Goal: Information Seeking & Learning: Find specific fact

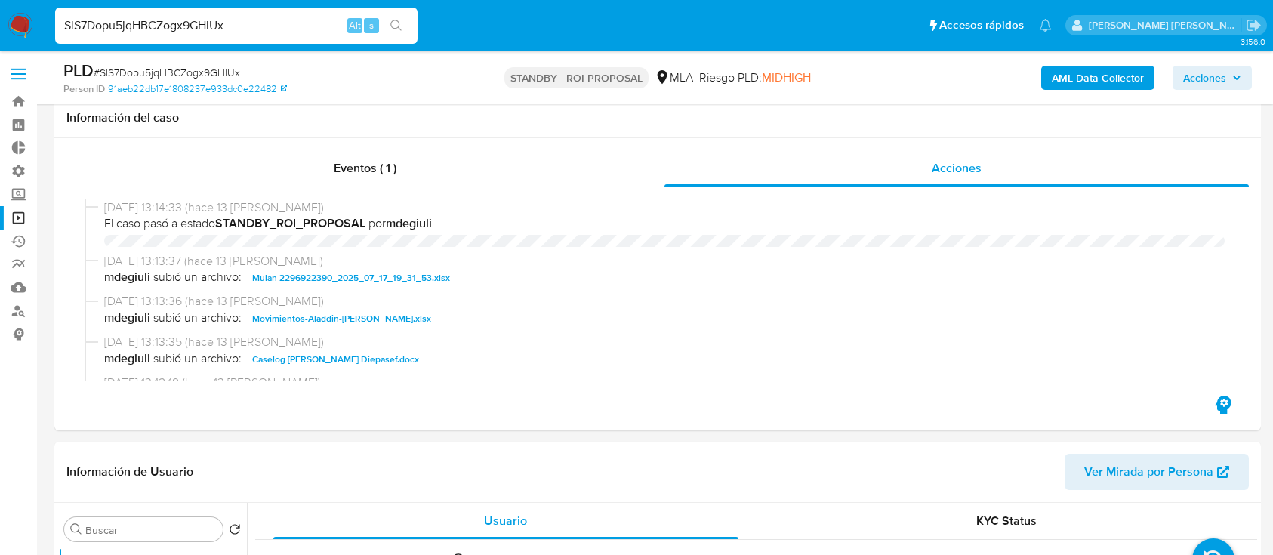
select select "10"
click at [304, 23] on input "SlS7Dopu5jqHBCZogx9GHlUx" at bounding box center [236, 26] width 363 height 20
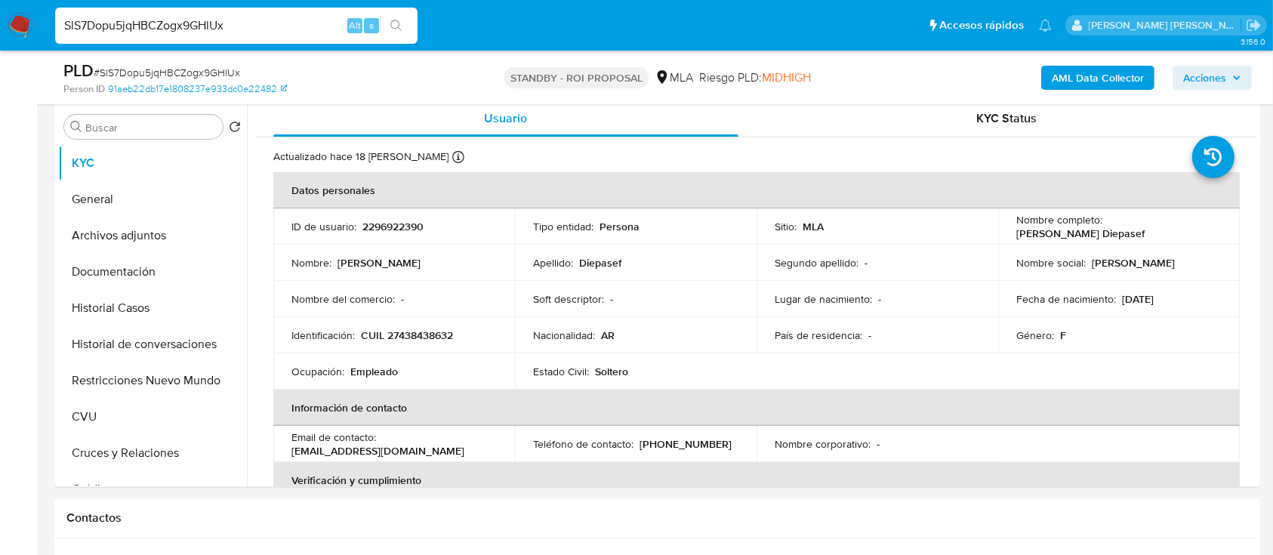
scroll to position [100, 0]
click at [304, 23] on input "SlS7Dopu5jqHBCZogx9GHlUx" at bounding box center [236, 26] width 363 height 20
type input "VlUkxBtinQannOTT8c4UiOym"
click at [391, 23] on icon "search-icon" at bounding box center [397, 26] width 12 height 12
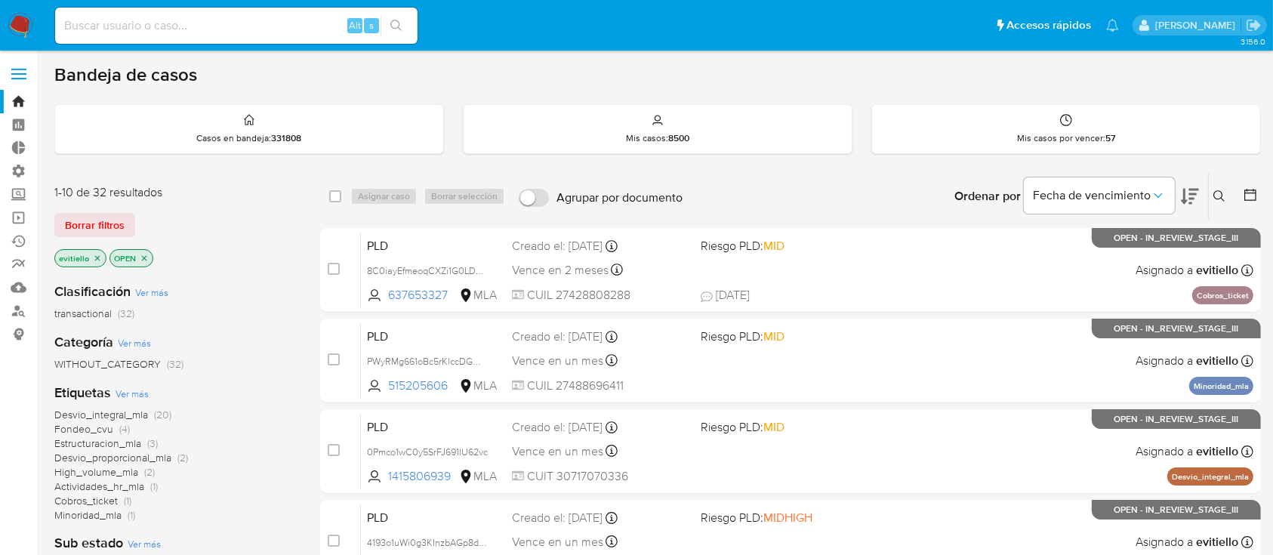
click at [271, 33] on input at bounding box center [236, 26] width 363 height 20
paste input "VlUkxBtinQannOTT8c4UiOym"
type input "VlUkxBtinQannOTT8c4UiOym"
click at [401, 27] on icon "search-icon" at bounding box center [397, 26] width 12 height 12
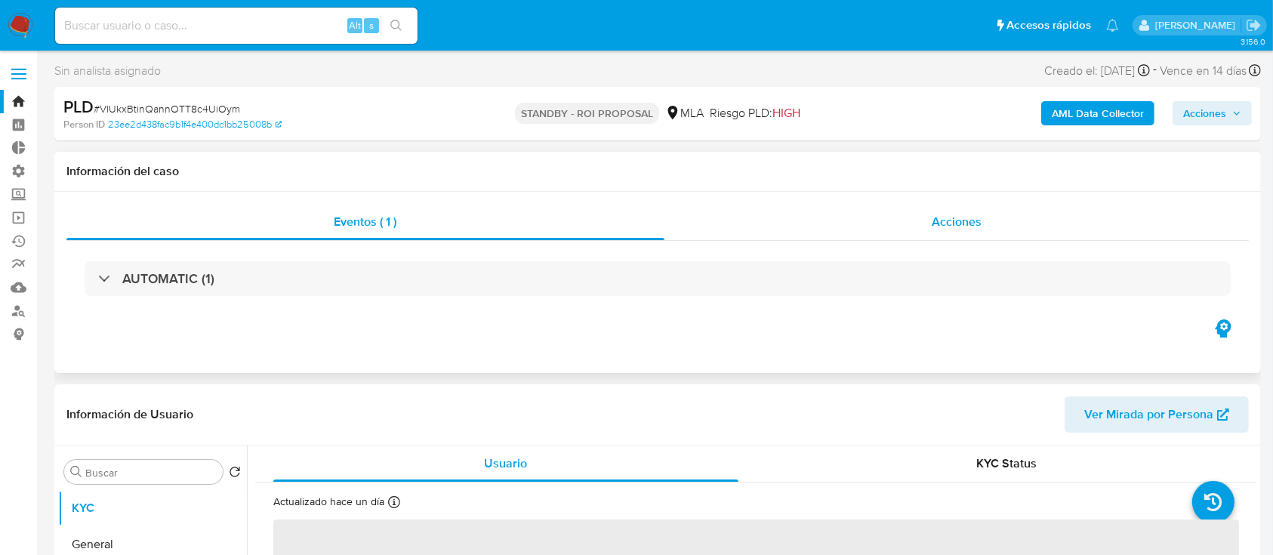
click at [983, 234] on div "Acciones" at bounding box center [957, 222] width 585 height 36
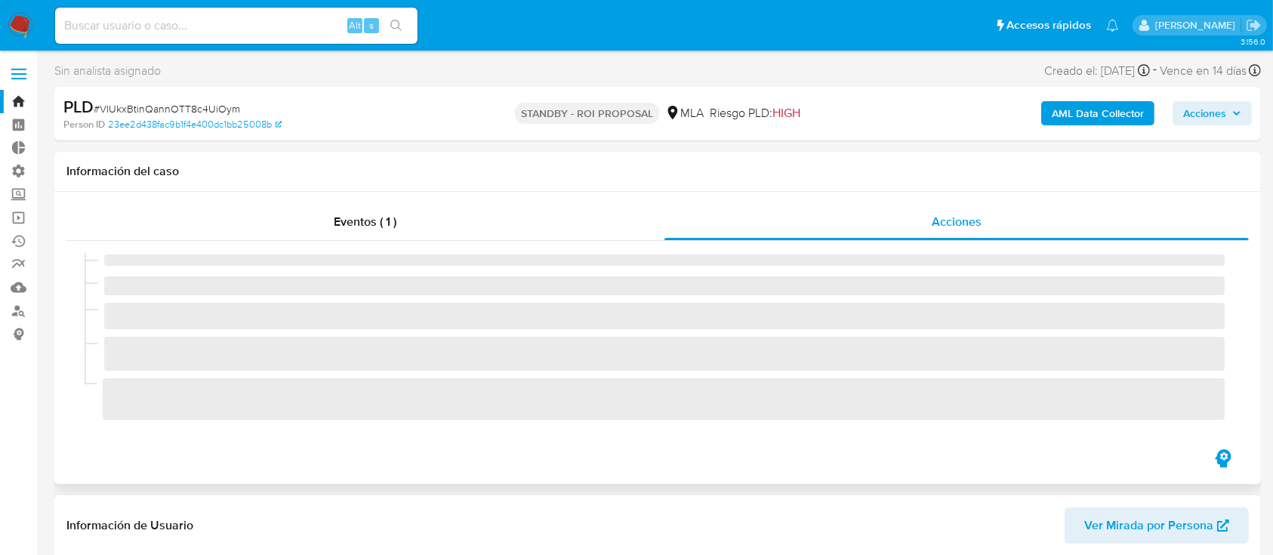
select select "10"
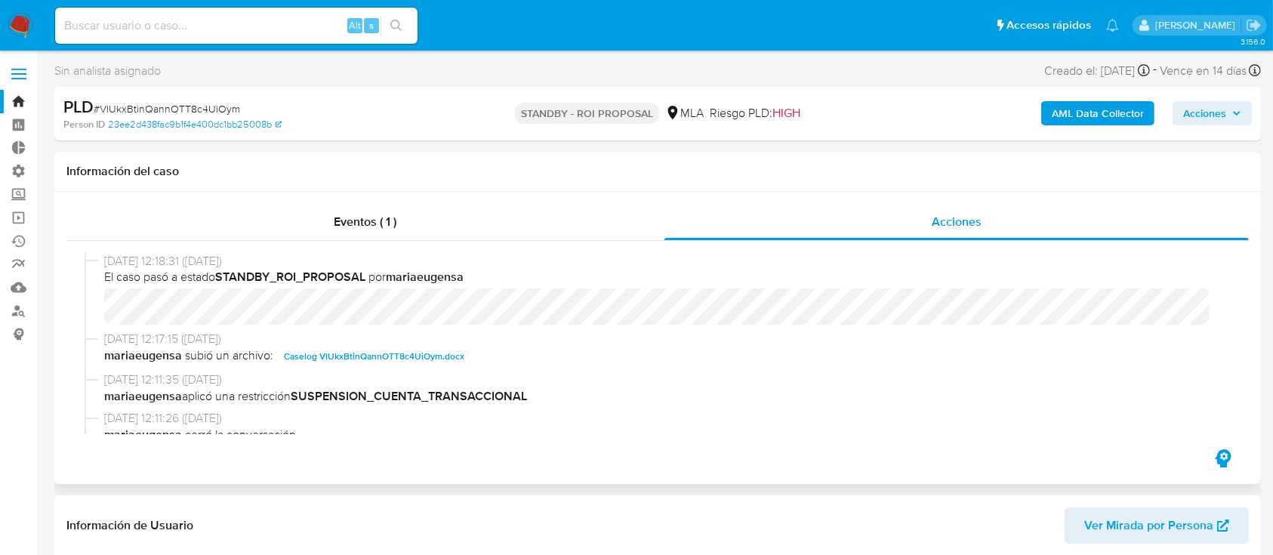
click at [438, 357] on span "Caselog VlUkxBtinQannOTT8c4UiOym.docx" at bounding box center [374, 356] width 181 height 18
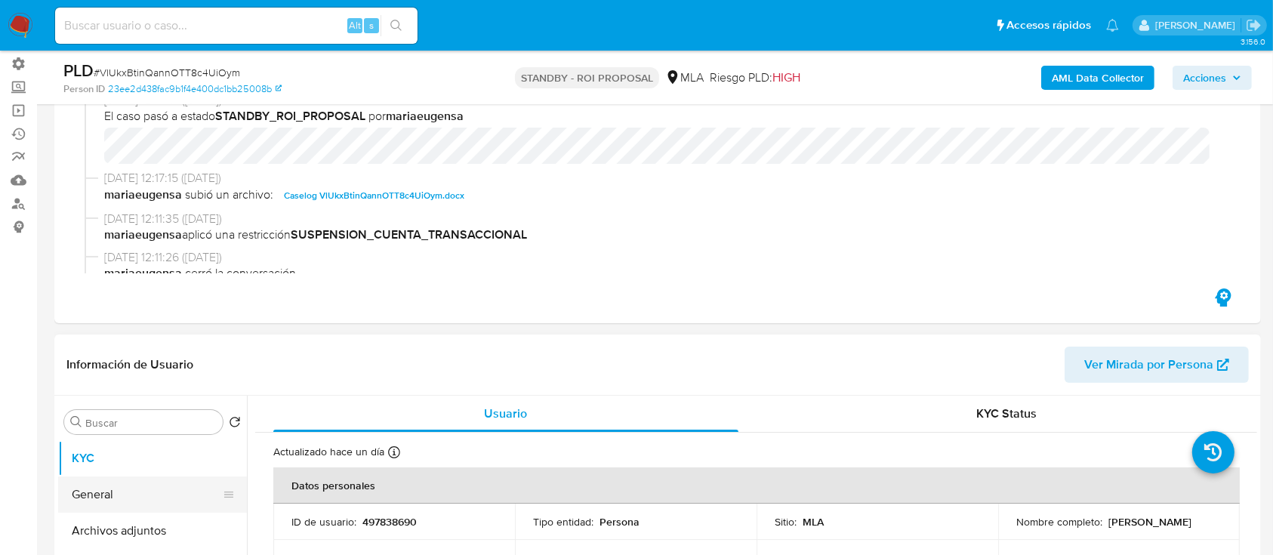
scroll to position [201, 0]
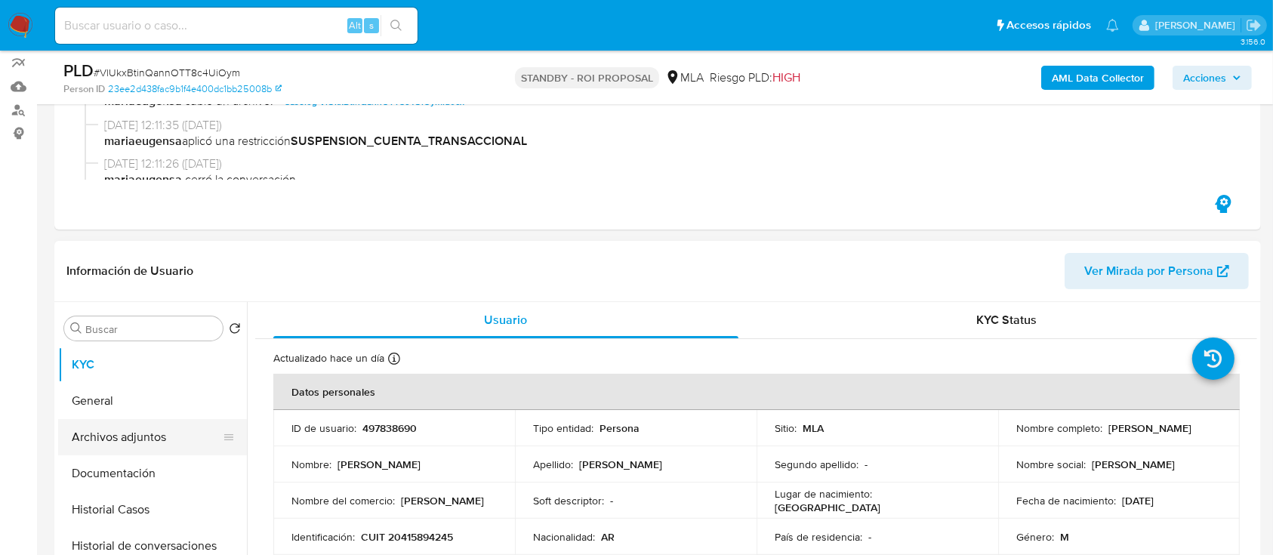
click at [144, 449] on button "Archivos adjuntos" at bounding box center [146, 437] width 177 height 36
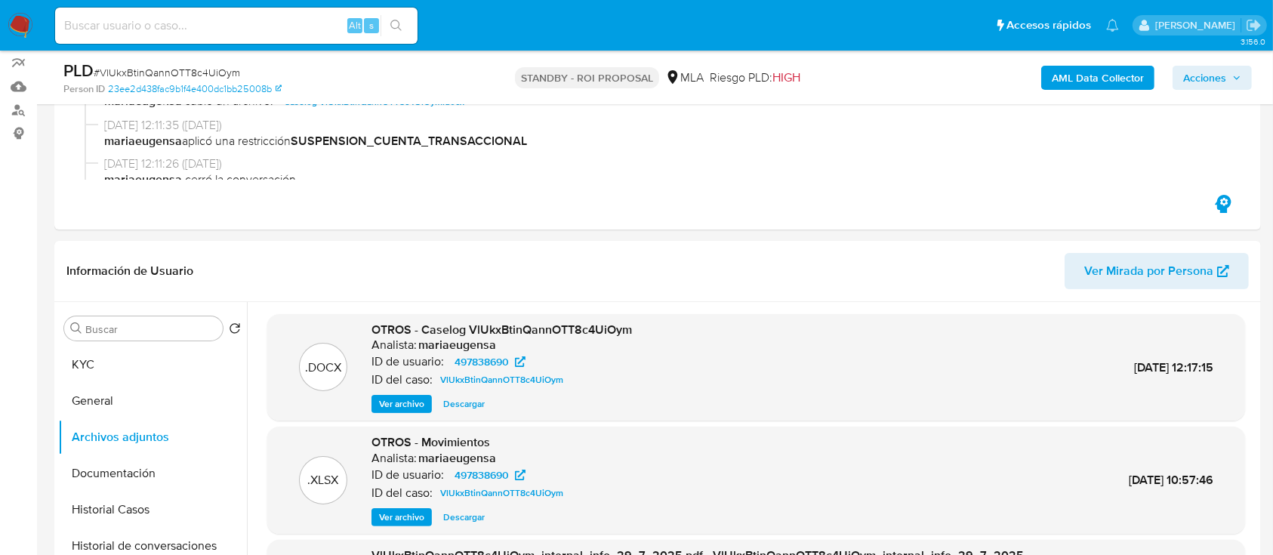
click at [276, 41] on div "Alt s" at bounding box center [236, 26] width 363 height 36
click at [282, 33] on input at bounding box center [236, 26] width 363 height 20
paste input "ISPF6Z5GvGqCGzS6CrkzPGV4"
type input "ISPF6Z5GvGqCGzS6CrkzPGV4"
click at [405, 26] on button "search-icon" at bounding box center [396, 25] width 31 height 21
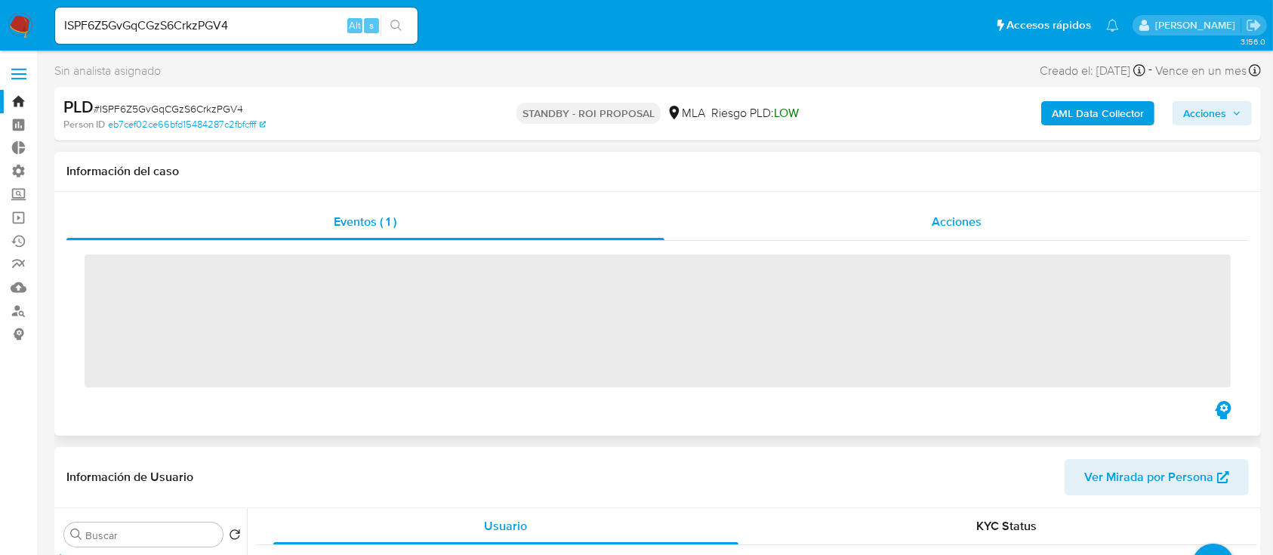
click at [980, 215] on span "Acciones" at bounding box center [957, 221] width 50 height 17
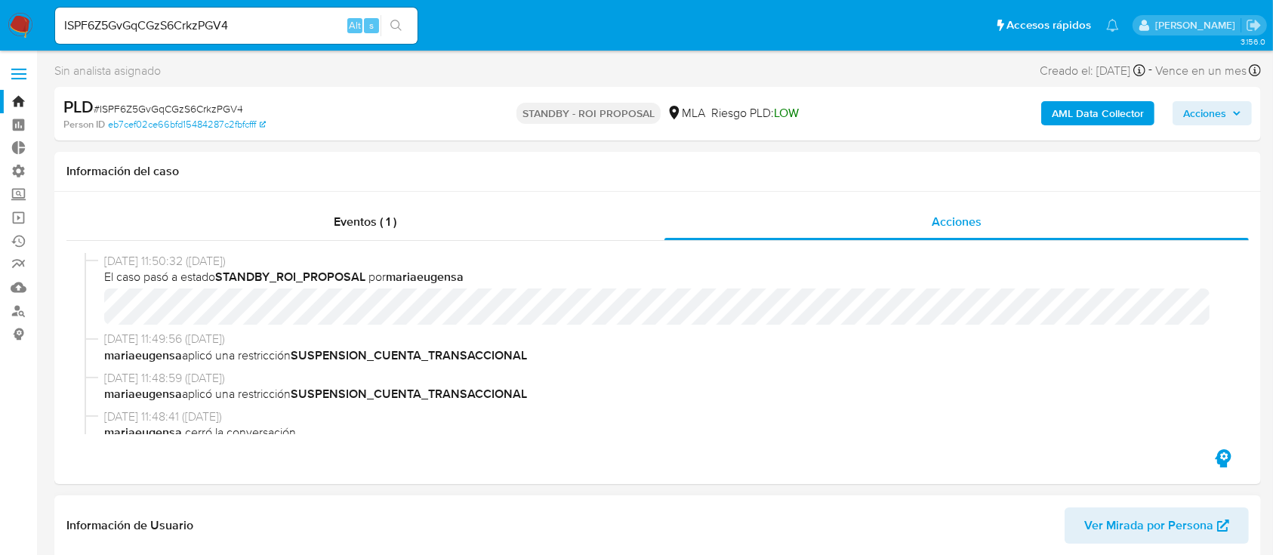
select select "10"
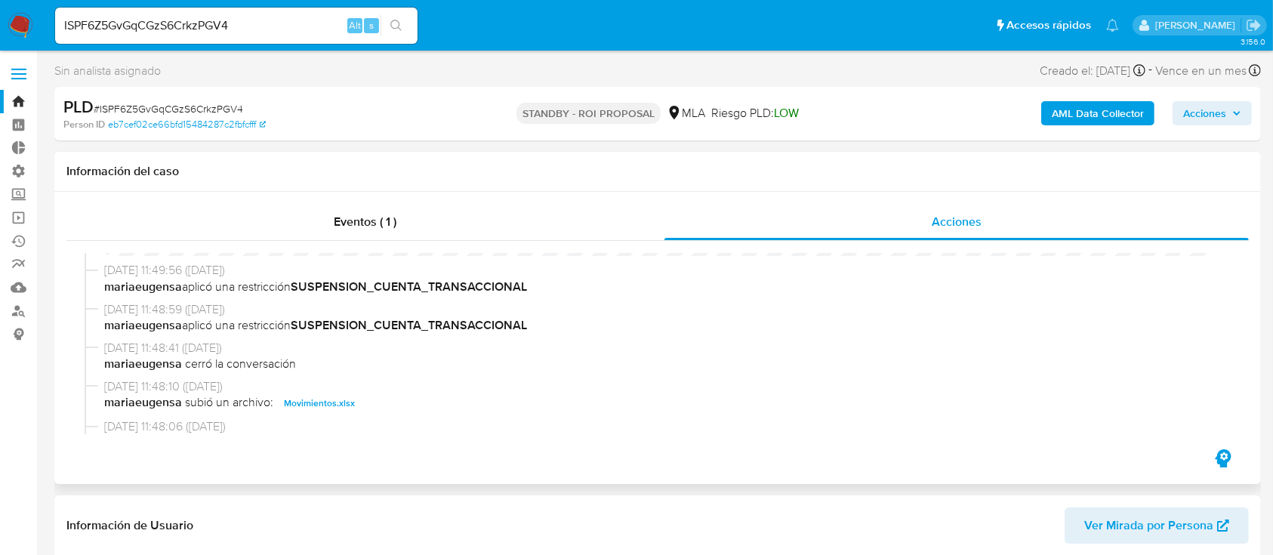
scroll to position [100, 0]
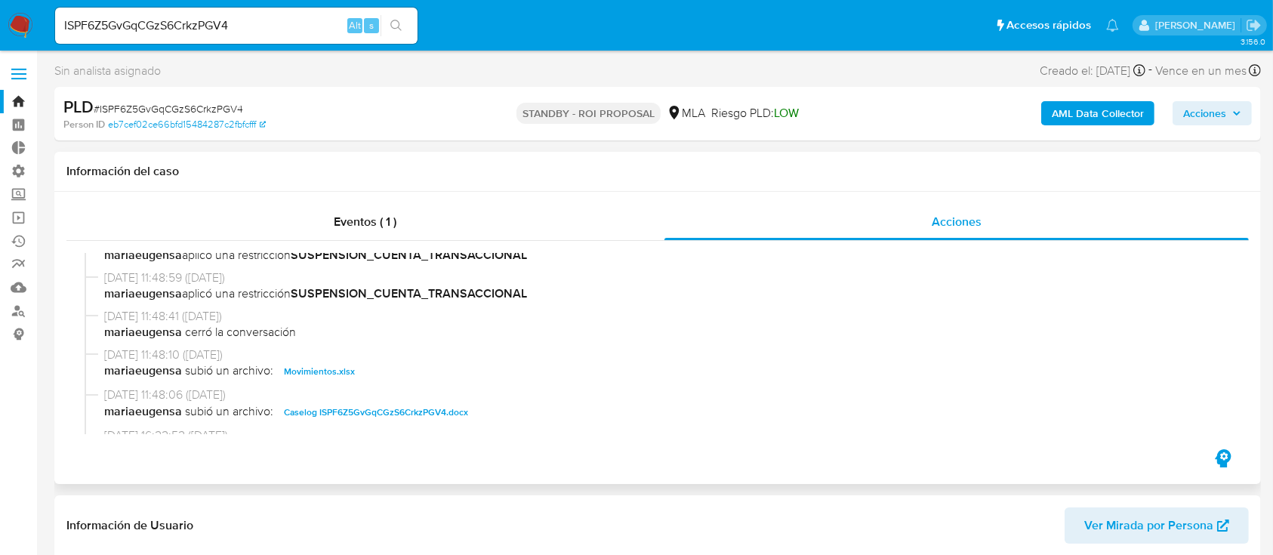
click at [421, 412] on span "Caselog ISPF6Z5GvGqCGzS6CrkzPGV4.docx" at bounding box center [376, 412] width 184 height 18
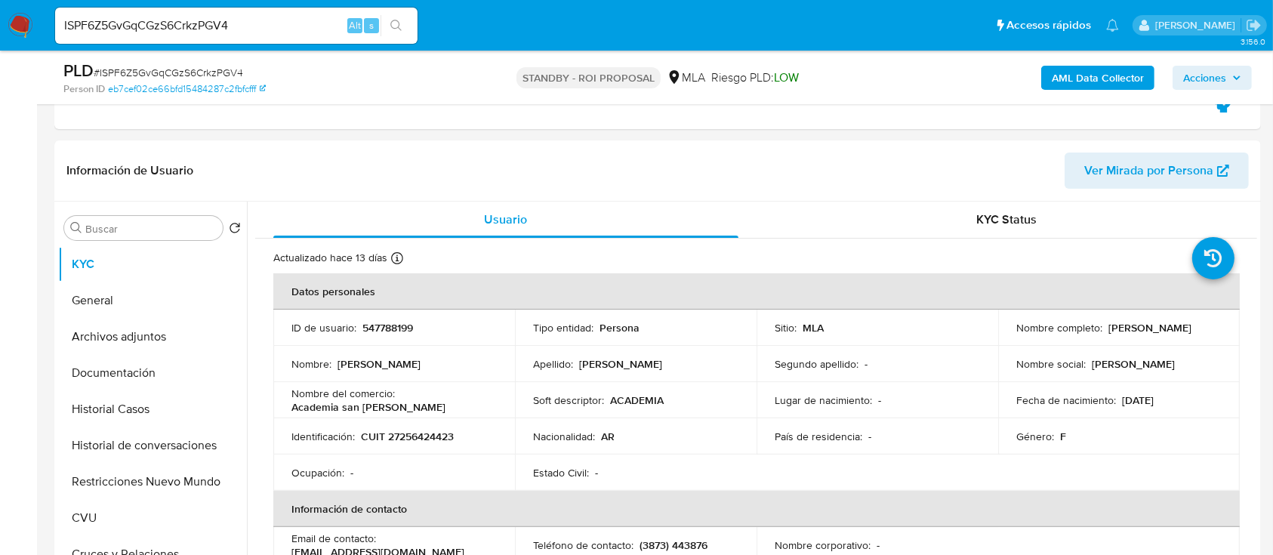
scroll to position [503, 0]
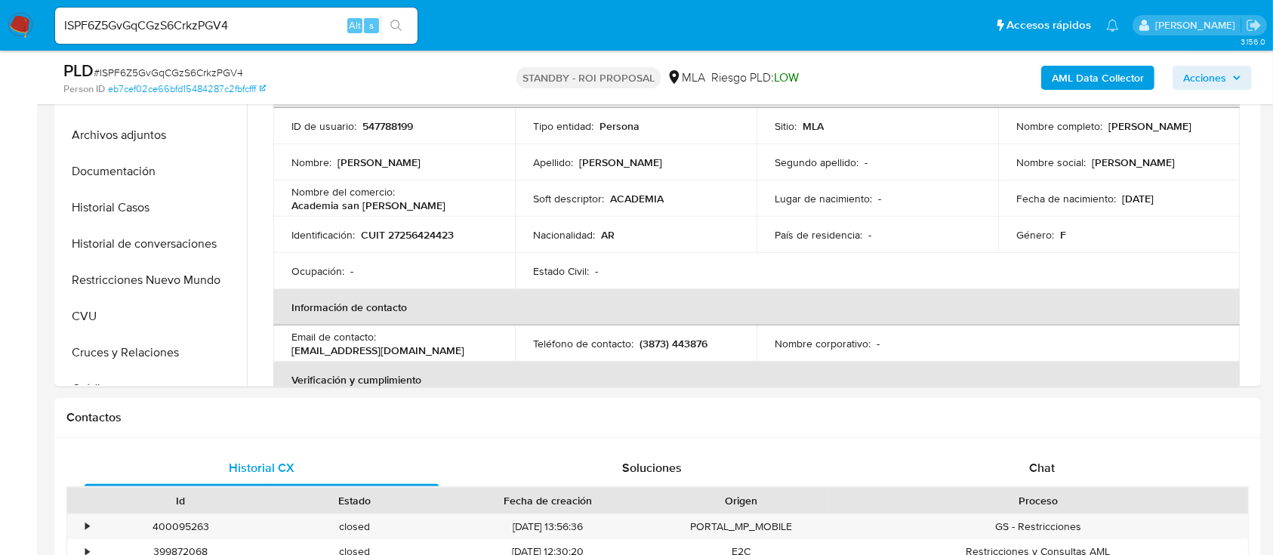
drag, startPoint x: 113, startPoint y: 220, endPoint x: 39, endPoint y: 251, distance: 80.9
click at [113, 220] on button "Historial Casos" at bounding box center [152, 208] width 189 height 36
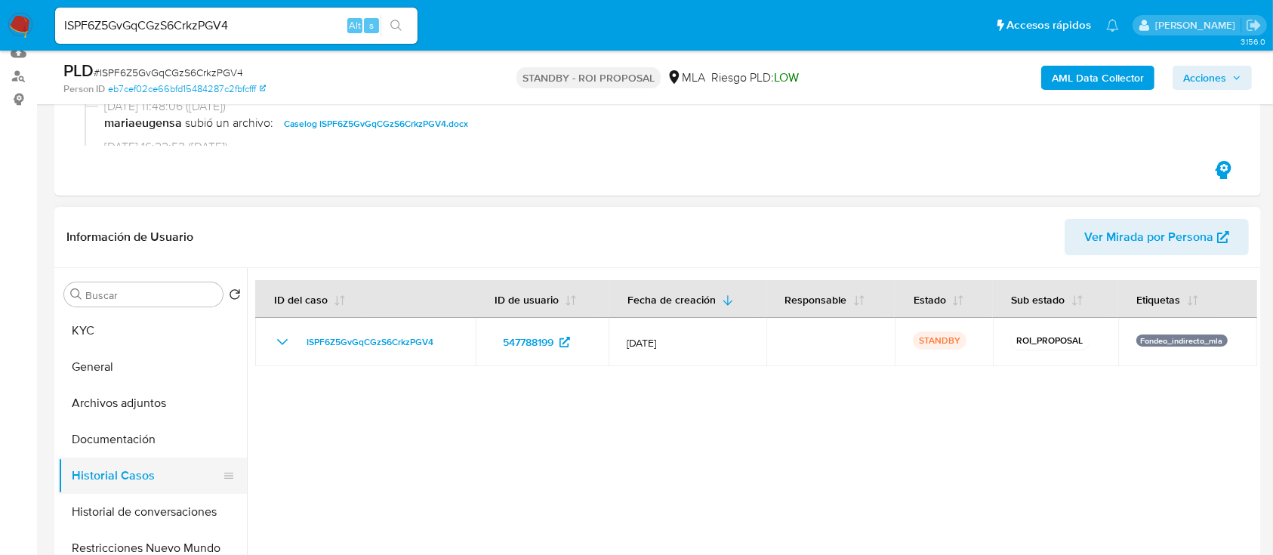
scroll to position [302, 0]
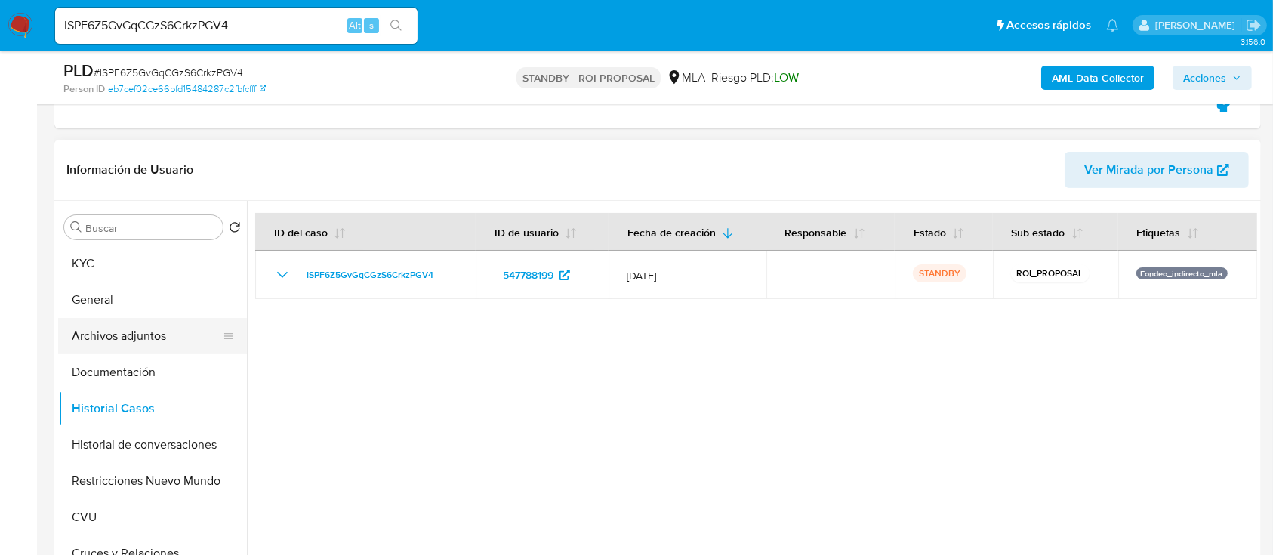
click at [168, 345] on button "Archivos adjuntos" at bounding box center [146, 336] width 177 height 36
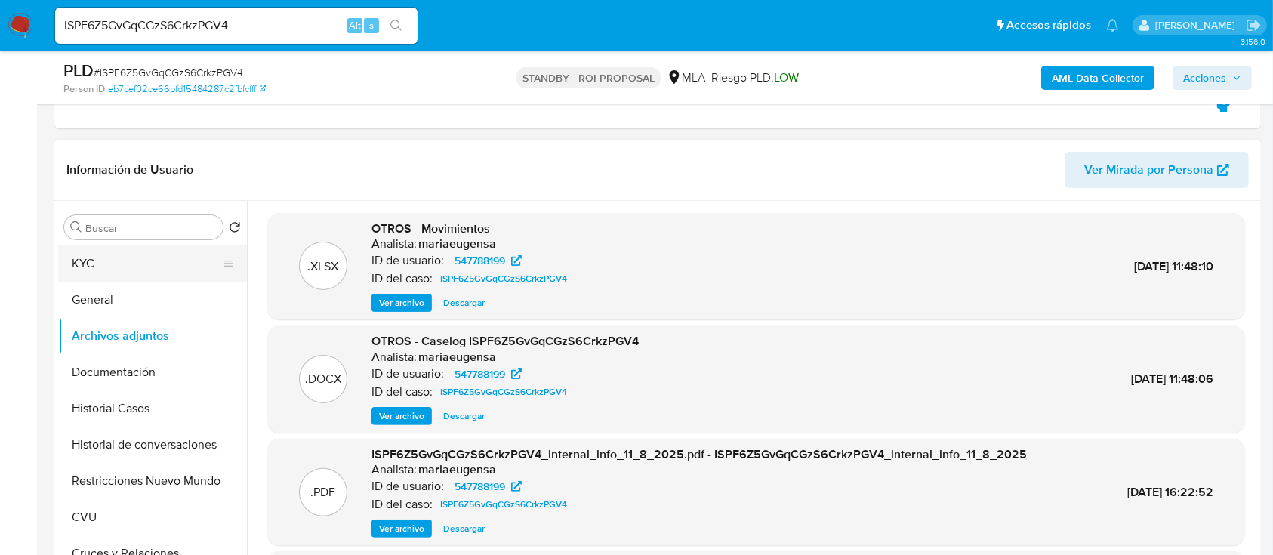
click at [190, 268] on button "KYC" at bounding box center [146, 263] width 177 height 36
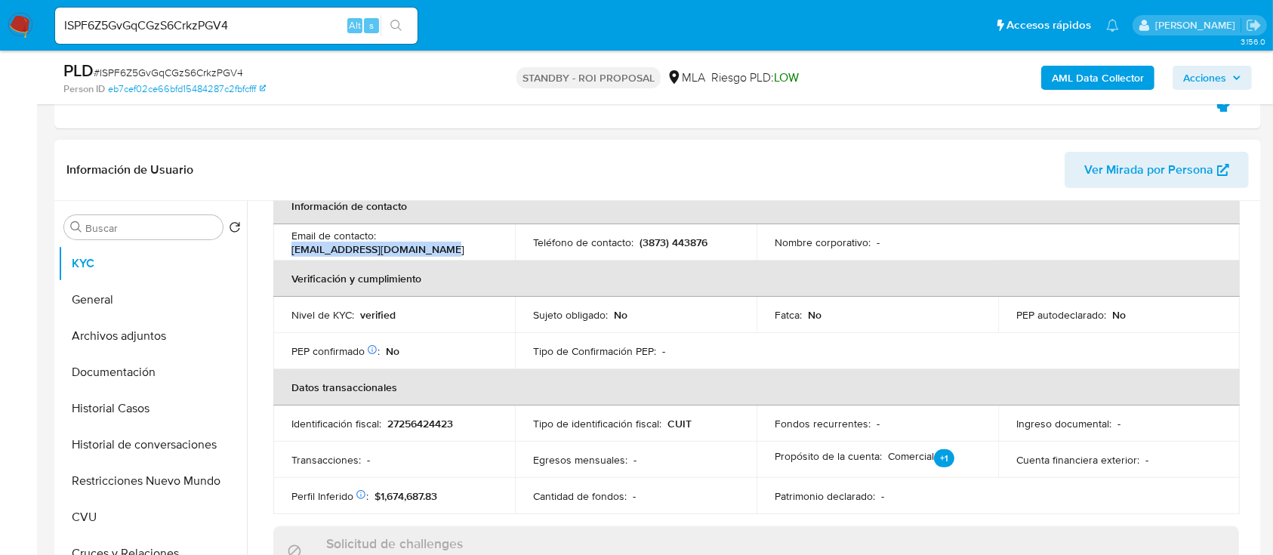
drag, startPoint x: 452, startPoint y: 248, endPoint x: 289, endPoint y: 245, distance: 163.2
click at [289, 245] on td "Email de contacto : andreagasparotto3@gmail.com" at bounding box center [394, 242] width 242 height 36
copy p "andreagasparotto3@gmail.com"
